Goal: Task Accomplishment & Management: Complete application form

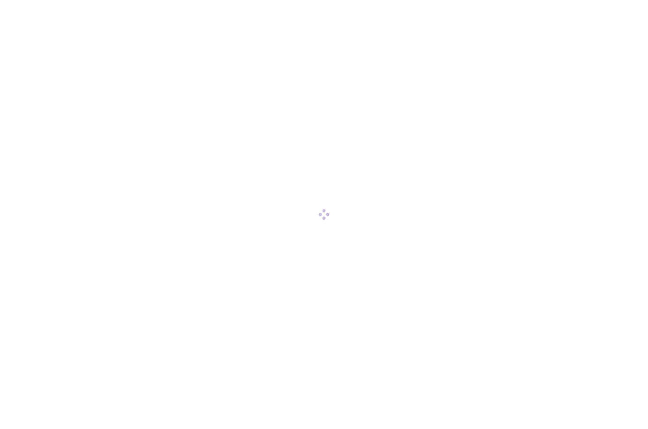
scroll to position [0, 0]
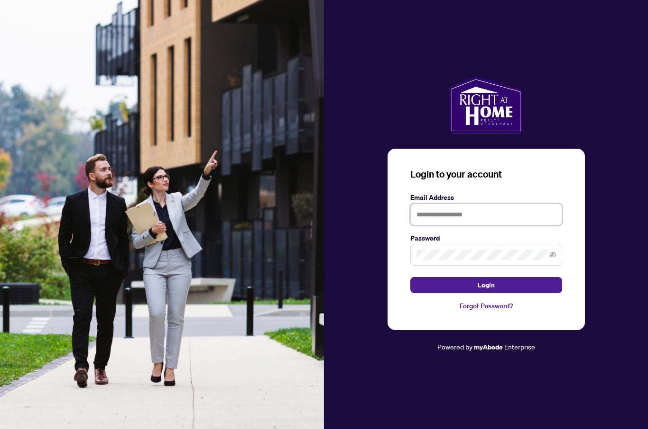
click at [478, 226] on input "text" at bounding box center [486, 215] width 152 height 22
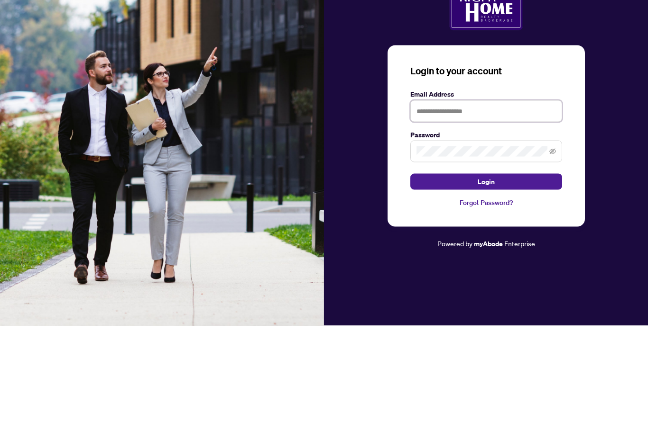
type input "**********"
click at [485, 277] on button "Login" at bounding box center [486, 285] width 152 height 16
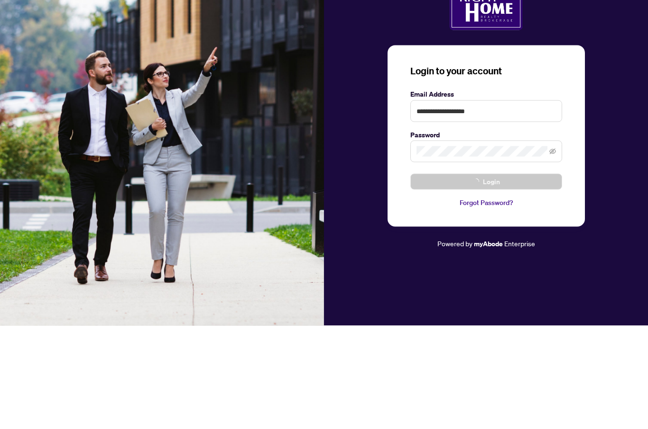
scroll to position [33, 0]
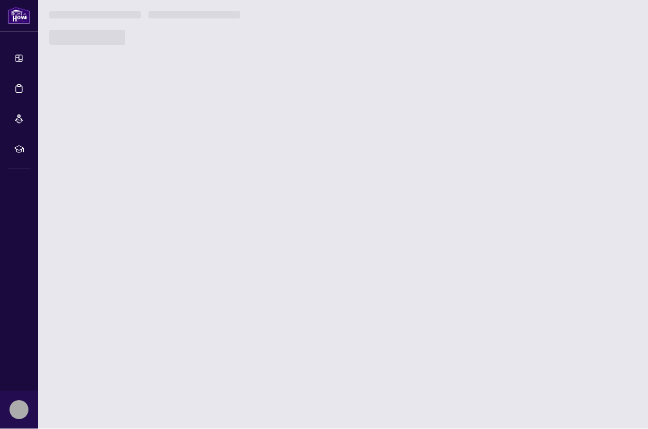
scroll to position [0, 0]
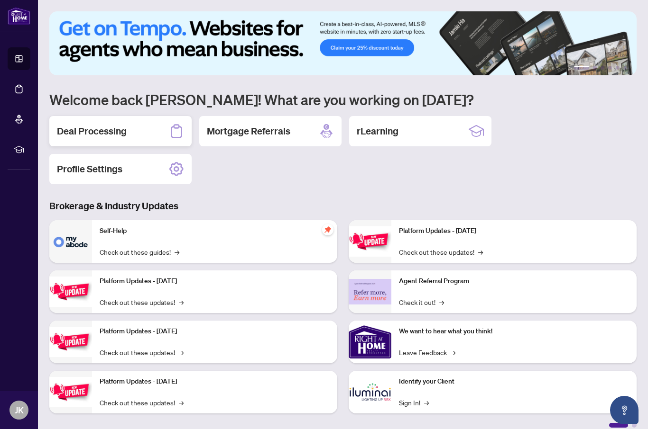
click at [109, 135] on h2 "Deal Processing" at bounding box center [92, 131] width 70 height 13
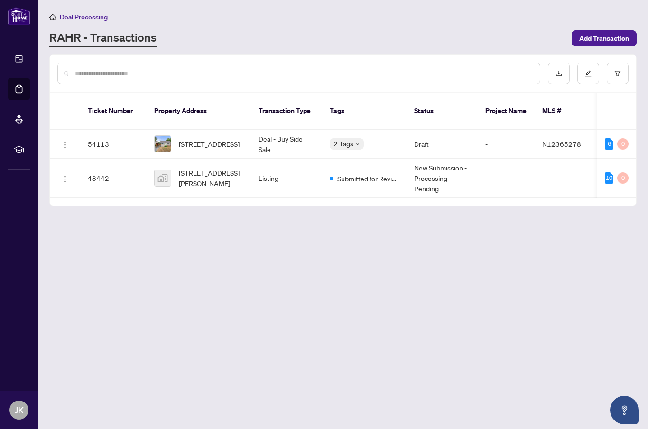
click at [200, 139] on span "[STREET_ADDRESS]" at bounding box center [209, 144] width 61 height 10
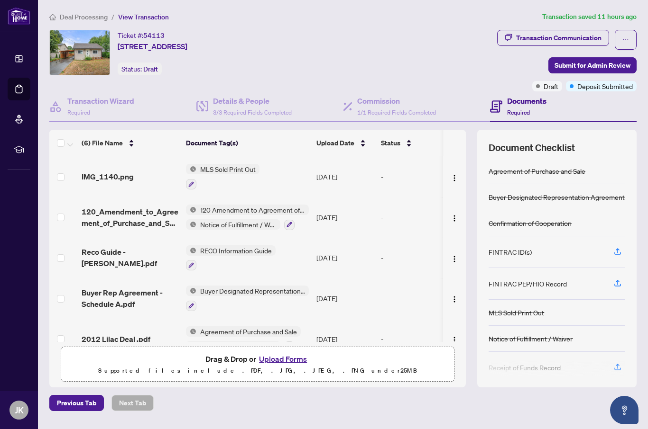
click at [288, 365] on button "Upload Forms" at bounding box center [283, 359] width 54 height 12
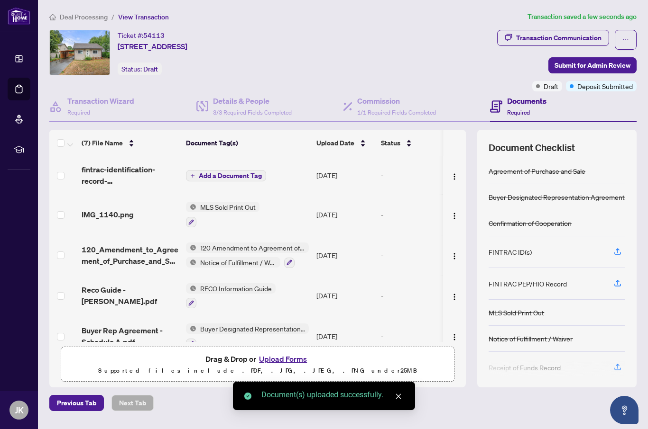
click at [216, 173] on span "Add a Document Tag" at bounding box center [230, 176] width 63 height 7
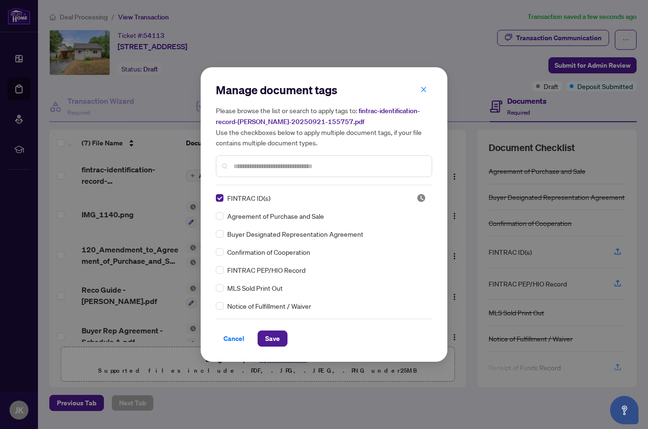
click at [228, 268] on span "FINTRAC PEP/HIO Record" at bounding box center [266, 270] width 78 height 10
click at [272, 345] on span "Save" at bounding box center [272, 338] width 15 height 15
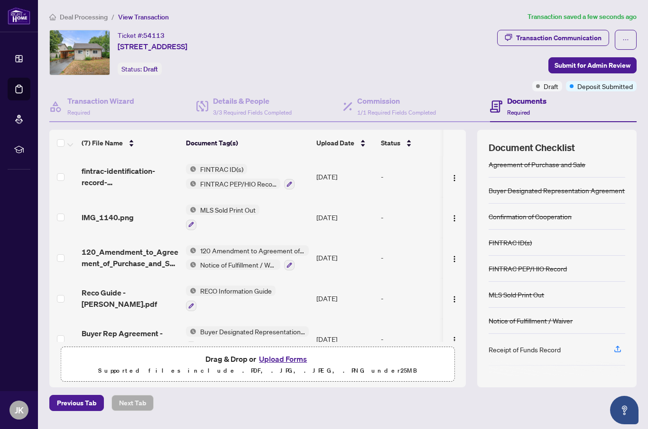
scroll to position [6, 0]
click at [276, 365] on button "Upload Forms" at bounding box center [283, 359] width 54 height 12
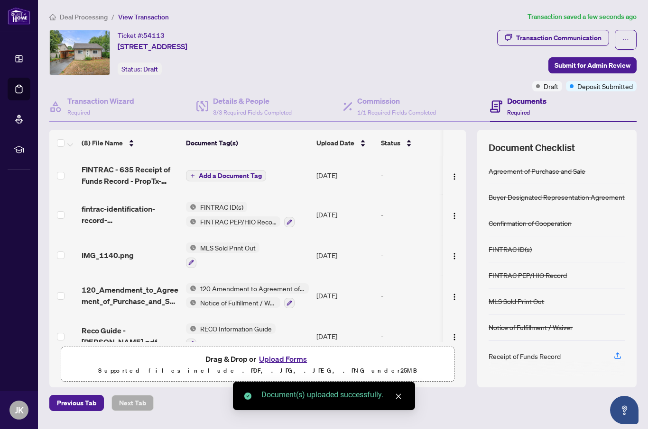
click at [239, 178] on span "Add a Document Tag" at bounding box center [230, 176] width 63 height 7
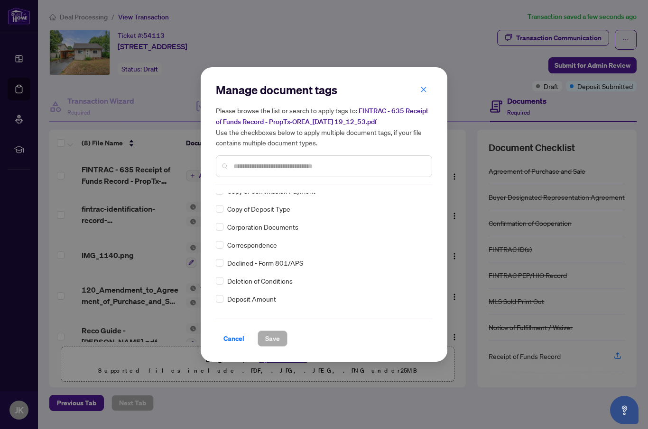
click at [364, 170] on input "text" at bounding box center [328, 166] width 191 height 10
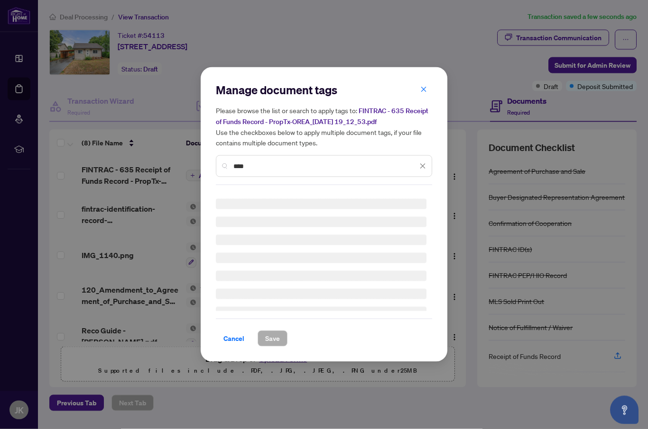
scroll to position [0, 0]
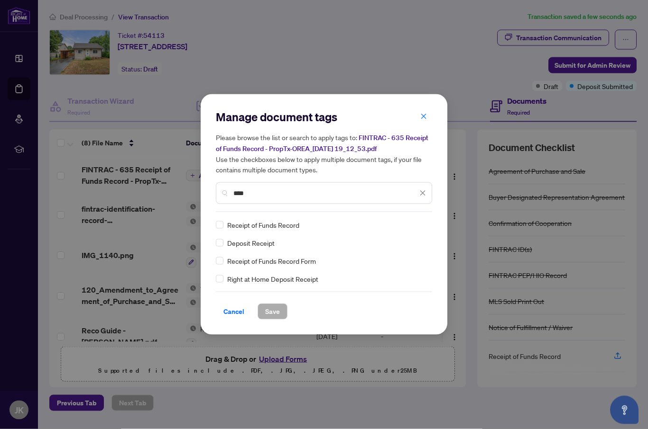
type input "****"
click at [299, 221] on div "Receipt of Funds Record" at bounding box center [321, 225] width 210 height 10
click at [285, 229] on div "Receipt of Funds Record Deposit Receipt Receipt of Funds Record Form Right at H…" at bounding box center [324, 252] width 216 height 64
click at [276, 312] on span "Save" at bounding box center [272, 311] width 15 height 15
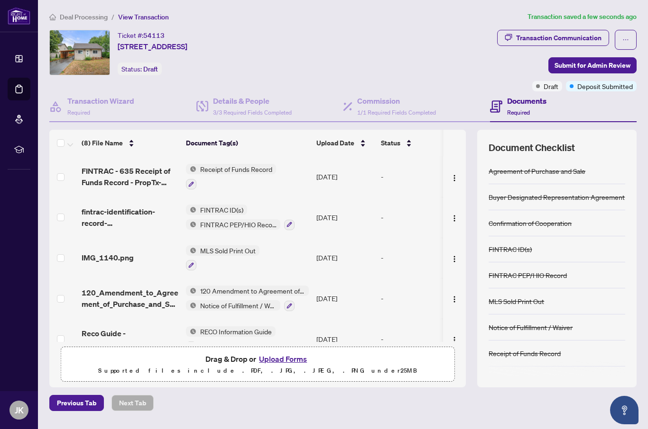
scroll to position [33, 0]
click at [593, 58] on span "Submit for Admin Review" at bounding box center [592, 65] width 76 height 15
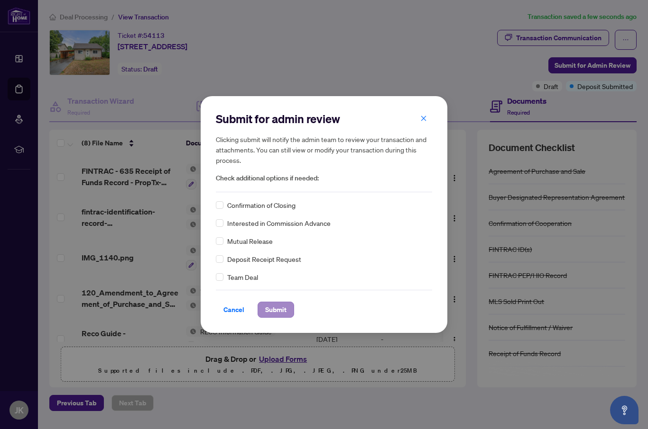
click at [282, 311] on span "Submit" at bounding box center [275, 309] width 21 height 15
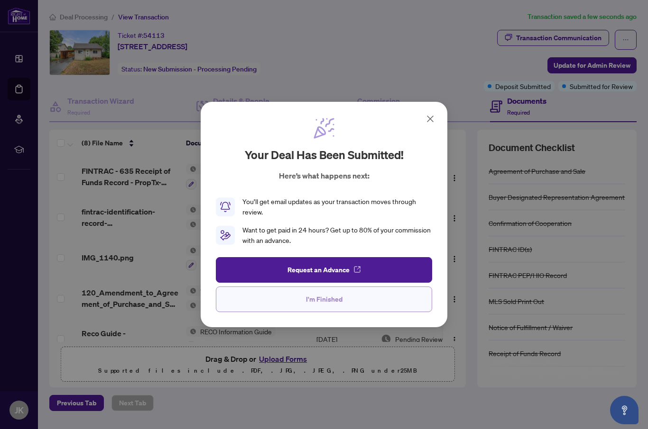
click at [349, 299] on button "I'm Finished" at bounding box center [324, 300] width 216 height 26
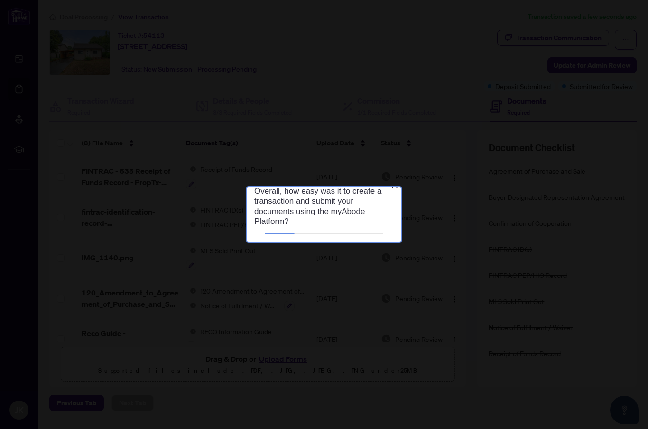
scroll to position [0, 0]
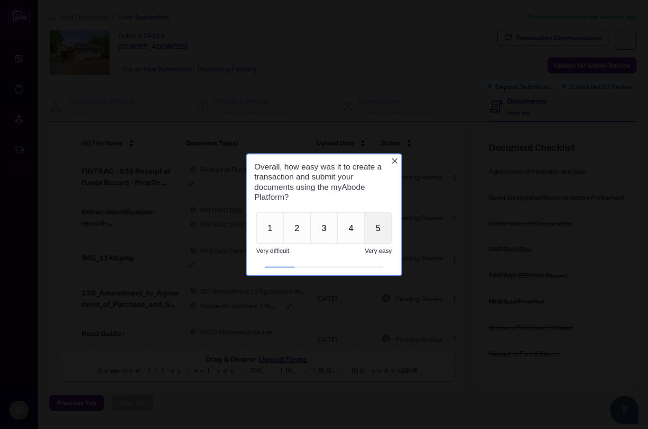
click at [383, 225] on button "5" at bounding box center [377, 228] width 27 height 32
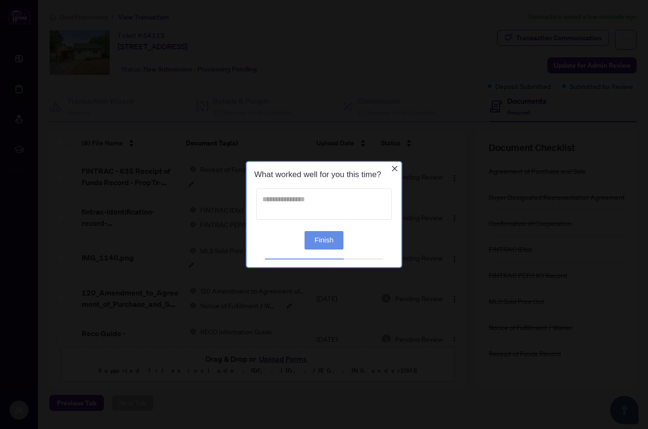
click at [353, 199] on textarea at bounding box center [324, 204] width 136 height 31
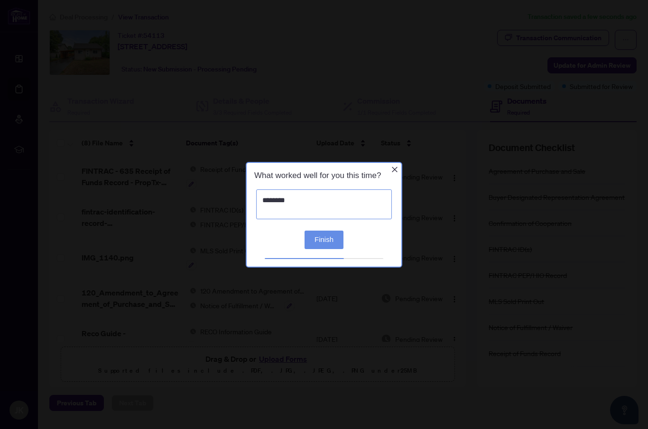
type textarea "*********"
click at [329, 241] on button "Finish" at bounding box center [323, 239] width 39 height 18
